Goal: Information Seeking & Learning: Compare options

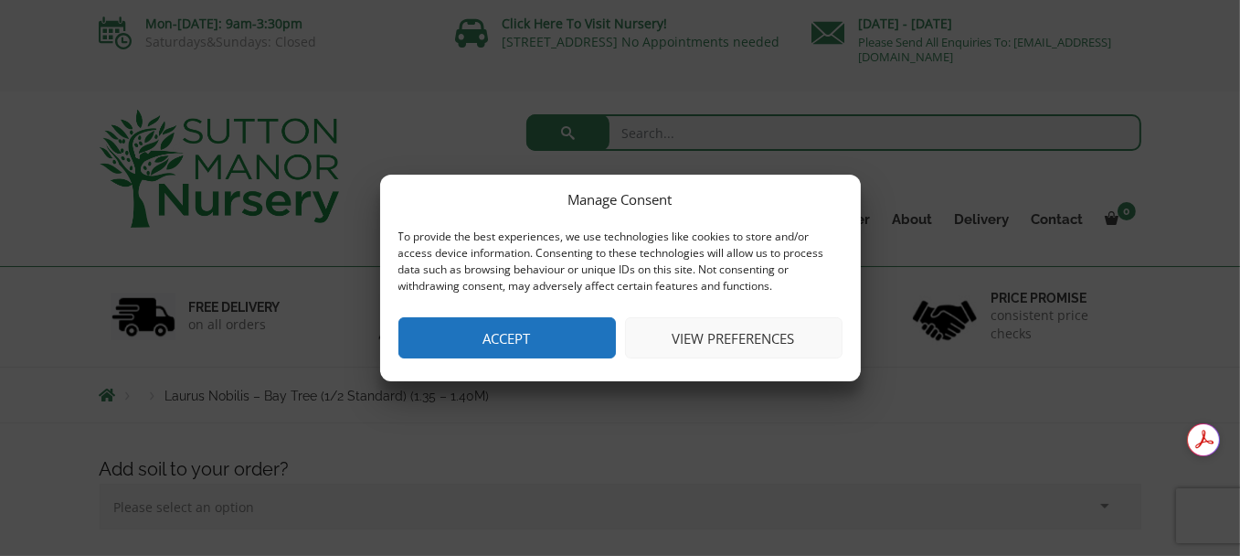
click at [571, 335] on button "Accept" at bounding box center [506, 337] width 217 height 41
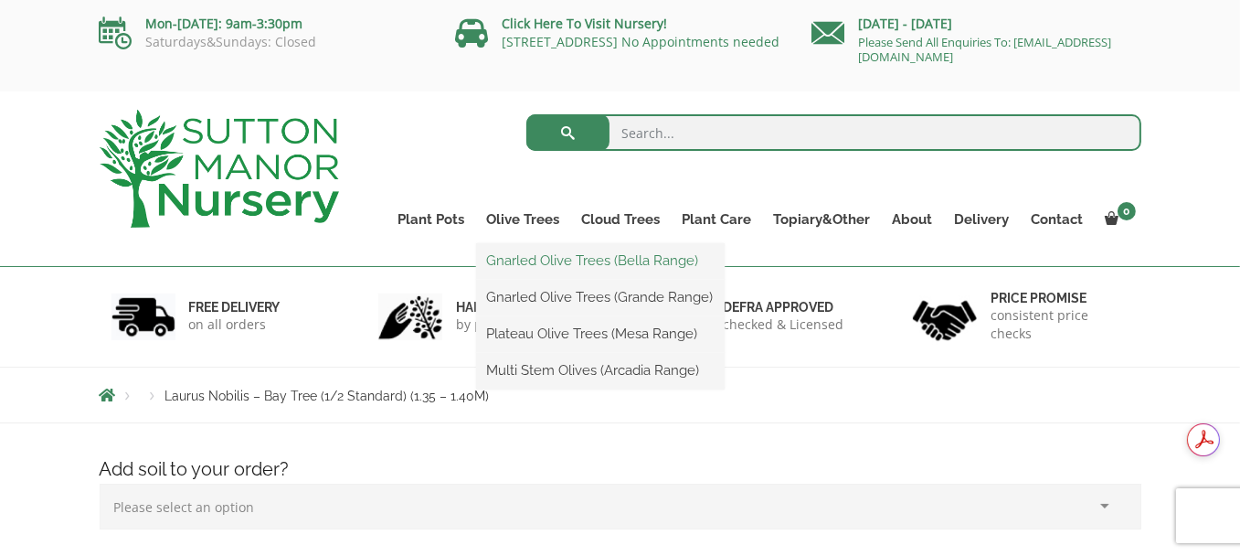
click at [609, 261] on link "Gnarled Olive Trees (Bella Range)" at bounding box center [600, 260] width 249 height 27
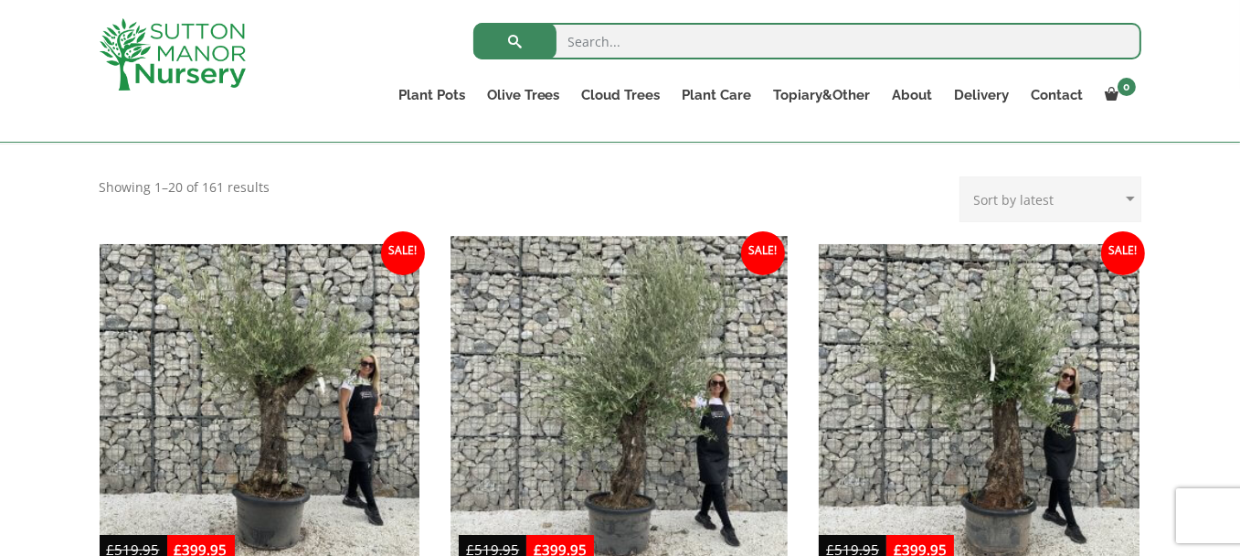
scroll to position [183, 0]
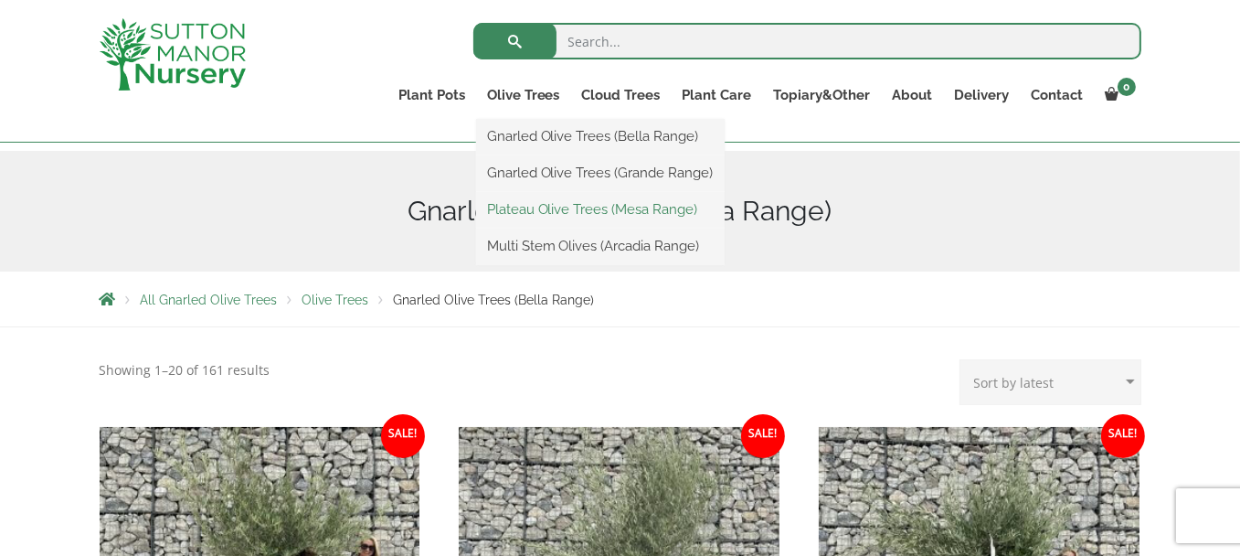
click at [560, 209] on link "Plateau Olive Trees (Mesa Range)" at bounding box center [600, 209] width 249 height 27
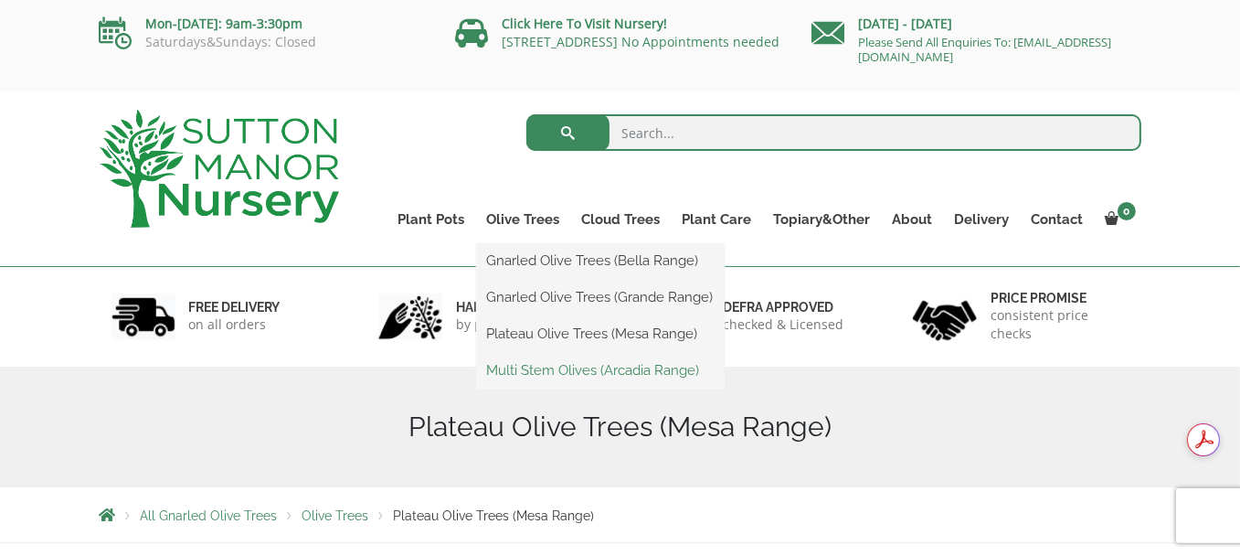
click at [546, 366] on link "Multi Stem Olives (Arcadia Range)" at bounding box center [600, 369] width 249 height 27
